Goal: Use online tool/utility: Utilize a website feature to perform a specific function

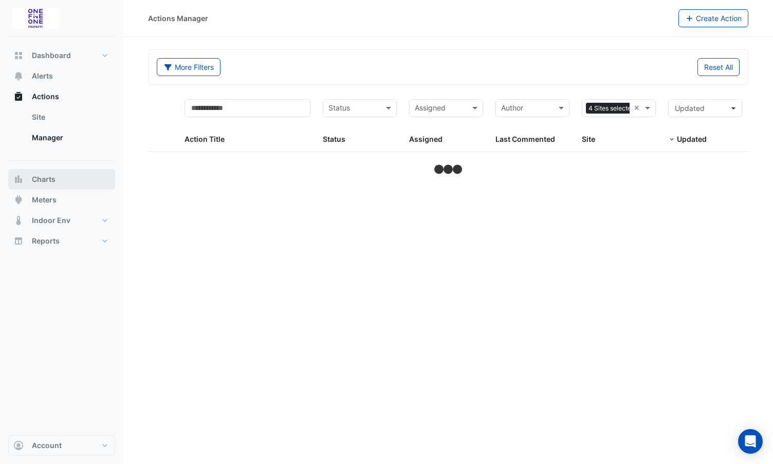
select select "**"
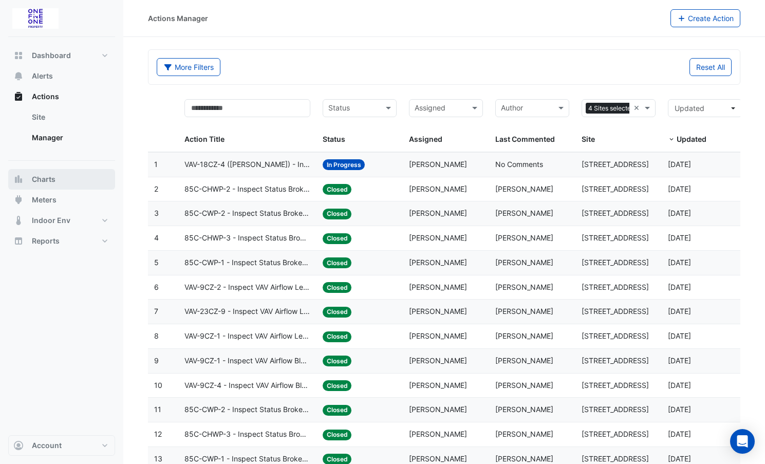
click at [41, 178] on span "Charts" at bounding box center [44, 179] width 24 height 10
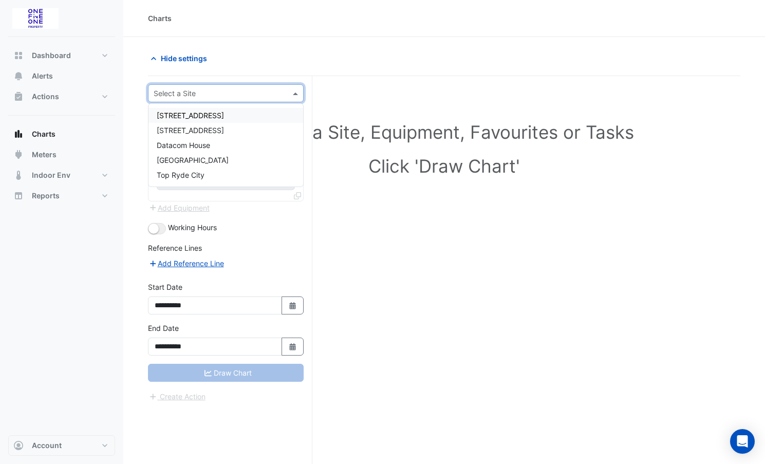
click at [191, 95] on input "text" at bounding box center [216, 93] width 124 height 11
click at [192, 160] on span "[GEOGRAPHIC_DATA]" at bounding box center [193, 160] width 72 height 9
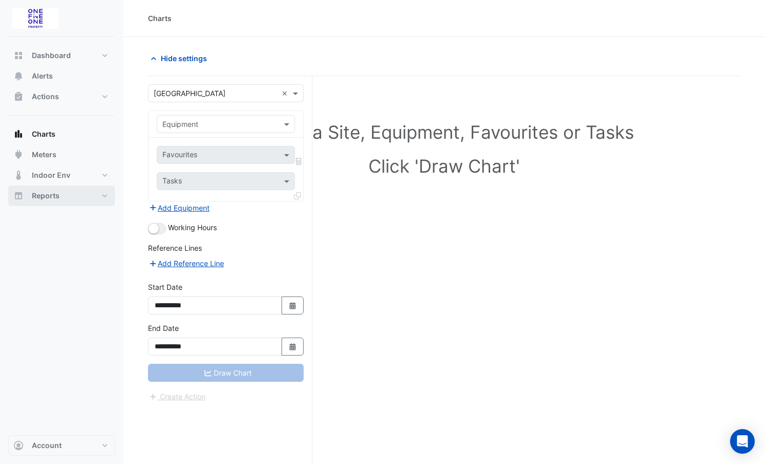
click at [47, 194] on span "Reports" at bounding box center [46, 196] width 28 height 10
select select "**"
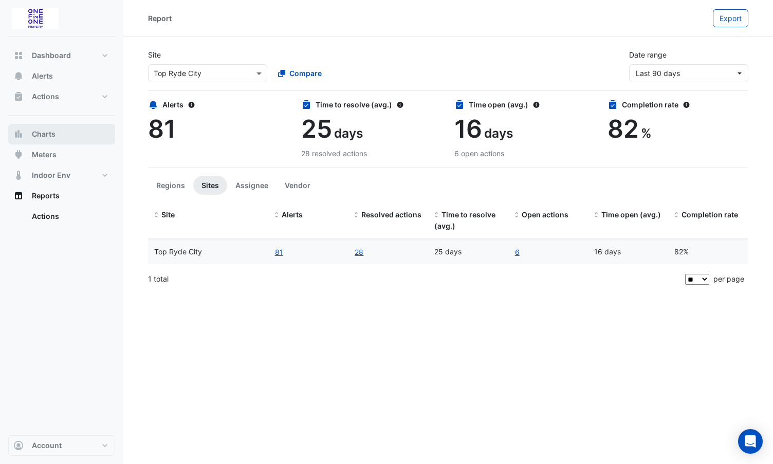
click at [52, 132] on span "Charts" at bounding box center [44, 134] width 24 height 10
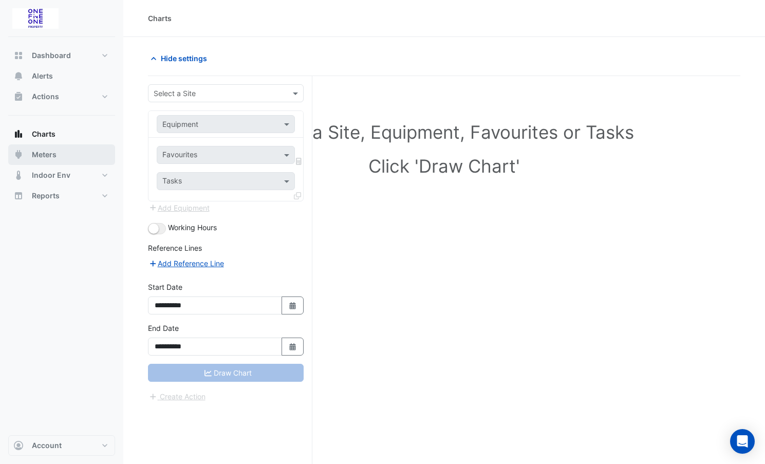
click at [42, 154] on span "Meters" at bounding box center [44, 155] width 25 height 10
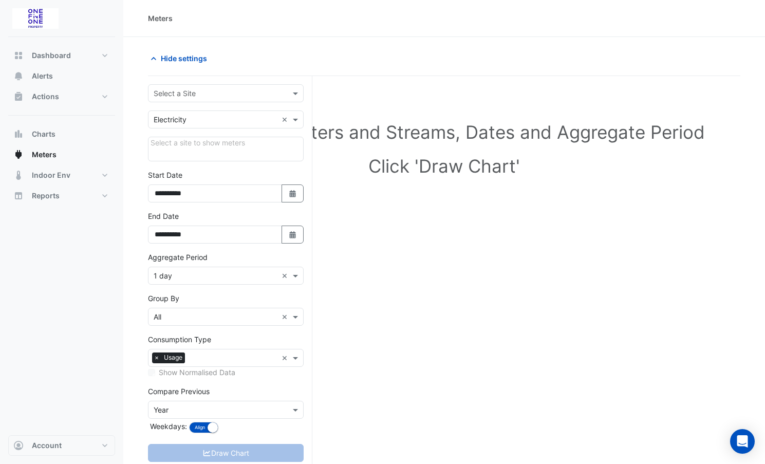
click at [216, 95] on input "text" at bounding box center [216, 93] width 124 height 11
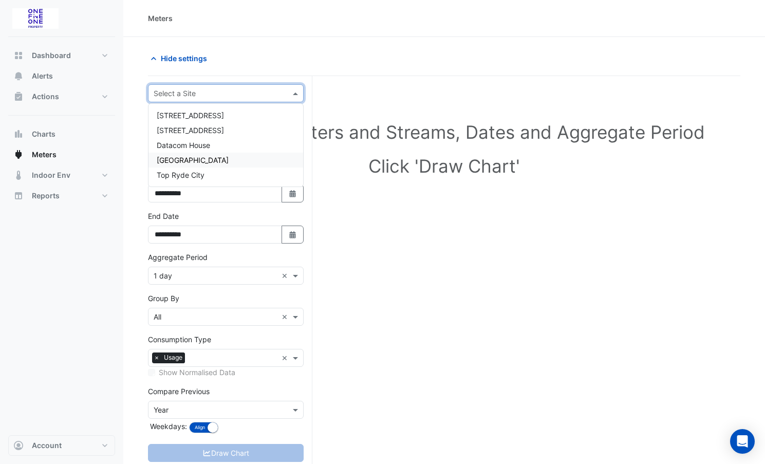
click at [200, 161] on span "[GEOGRAPHIC_DATA]" at bounding box center [193, 160] width 72 height 9
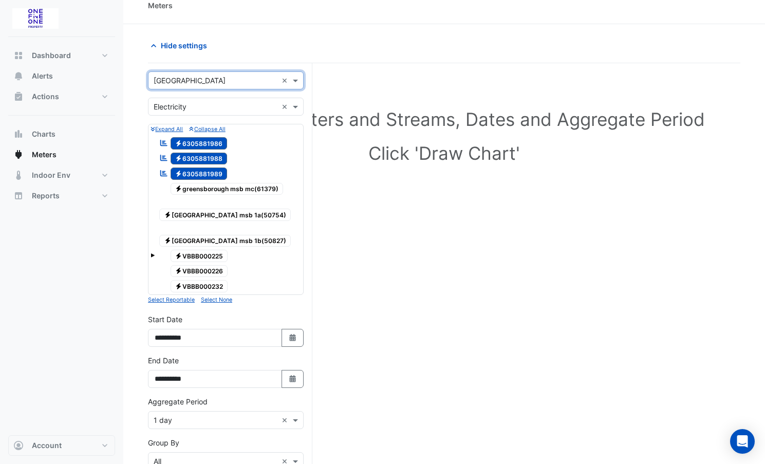
scroll to position [51, 0]
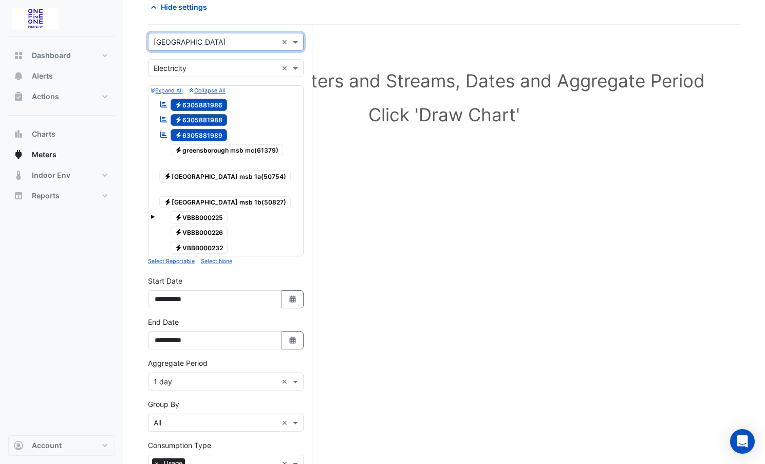
click at [195, 149] on span "Electricity greensborough msb mc(61379)" at bounding box center [227, 150] width 113 height 12
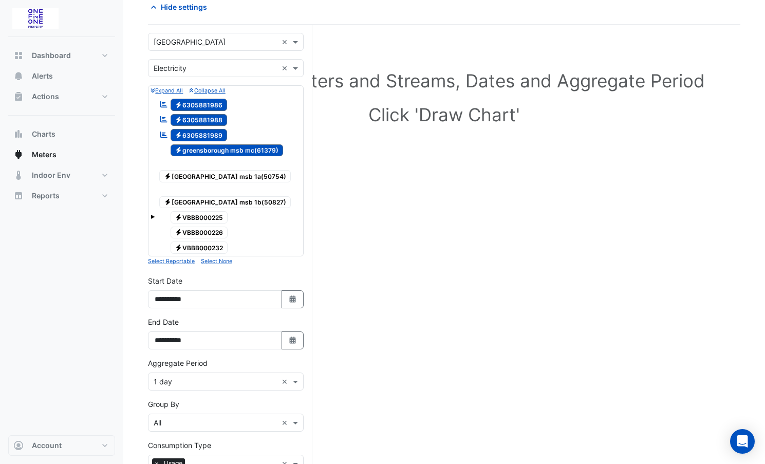
click at [200, 170] on span "Electricity [GEOGRAPHIC_DATA] msb 1a(50754)" at bounding box center [225, 176] width 132 height 12
click at [205, 196] on span "Electricity [GEOGRAPHIC_DATA] msb 1b(50827)" at bounding box center [225, 202] width 132 height 12
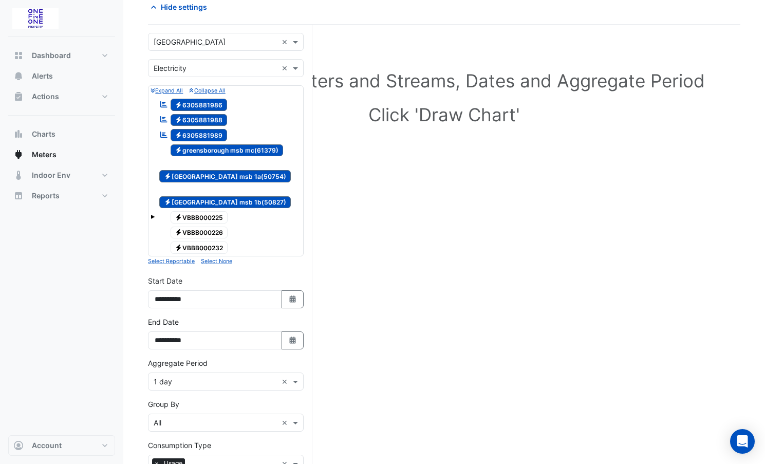
click at [199, 134] on span "Electricity 6305881989" at bounding box center [199, 135] width 57 height 12
click at [202, 119] on span "Electricity 6305881988" at bounding box center [199, 120] width 57 height 12
click at [202, 105] on span "Electricity 6305881986" at bounding box center [199, 105] width 57 height 12
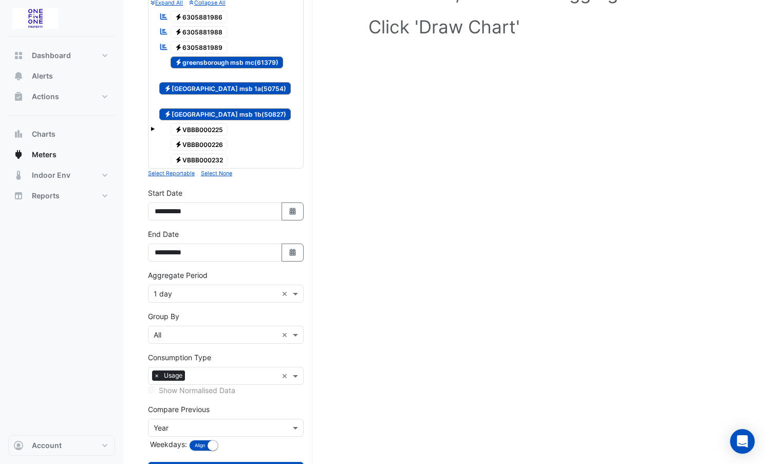
scroll to position [154, 0]
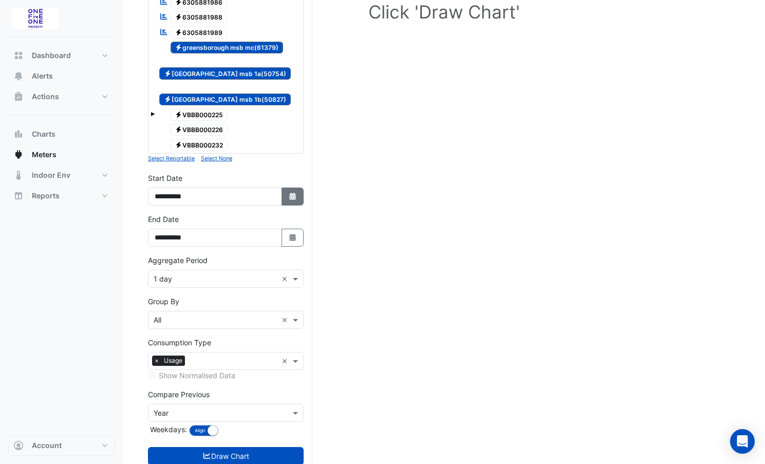
click at [288, 193] on icon "Select Date" at bounding box center [292, 196] width 9 height 7
select select "*"
select select "****"
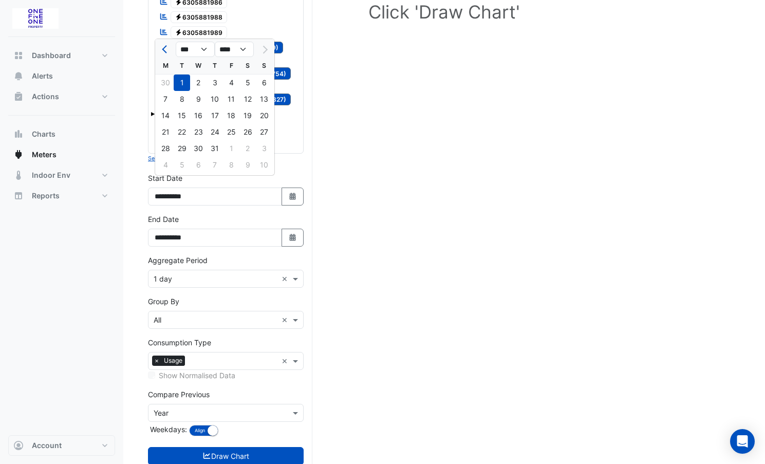
click at [514, 106] on div "Select Site, Meters and Streams, Dates and Aggregate Period Click 'Draw Chart'" at bounding box center [444, 213] width 592 height 559
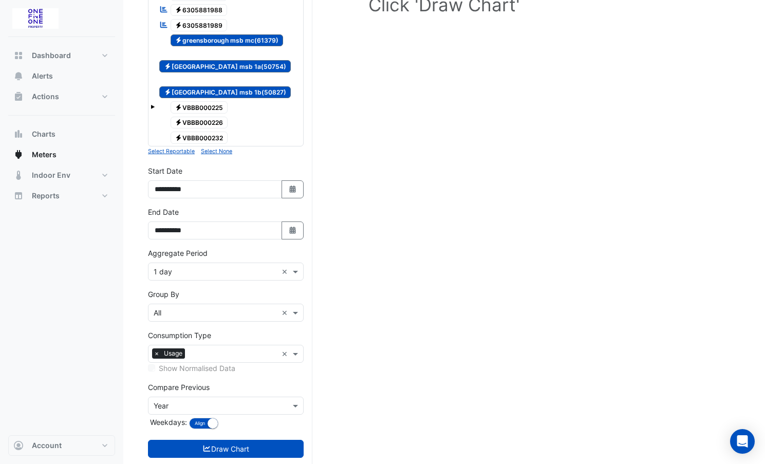
scroll to position [173, 0]
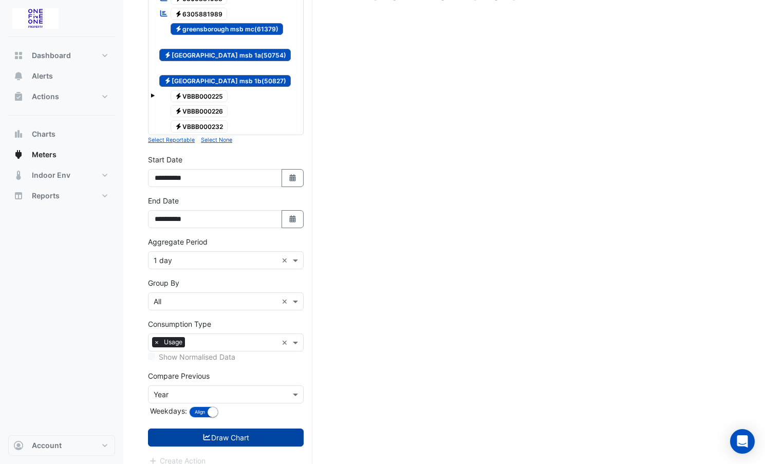
click at [225, 429] on button "Draw Chart" at bounding box center [226, 438] width 156 height 18
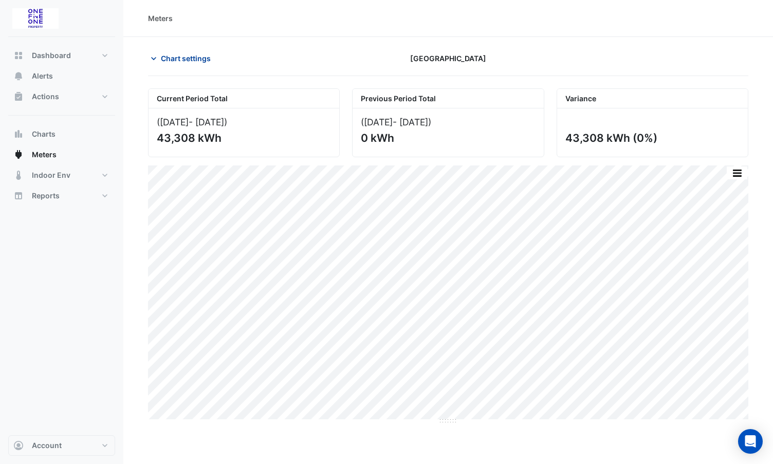
click at [157, 59] on icon "button" at bounding box center [154, 58] width 10 height 10
